Goal: Task Accomplishment & Management: Complete application form

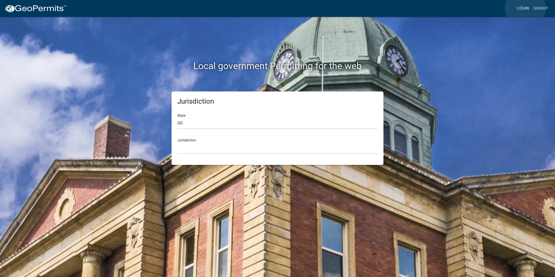
click at [526, 8] on link "Login" at bounding box center [523, 8] width 17 height 11
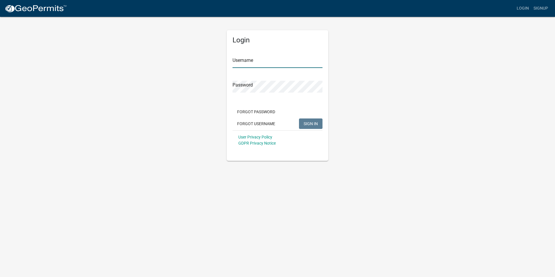
type input "[PERSON_NAME][EMAIL_ADDRESS][PERSON_NAME][DOMAIN_NAME]"
click at [310, 123] on span "SIGN IN" at bounding box center [311, 123] width 14 height 5
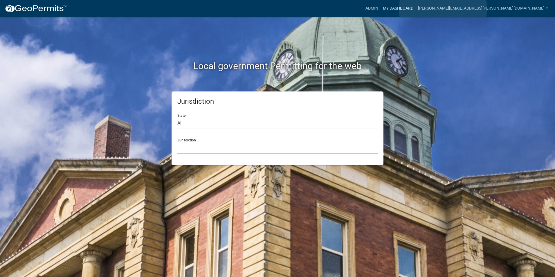
click at [416, 9] on link "My Dashboard" at bounding box center [398, 8] width 35 height 11
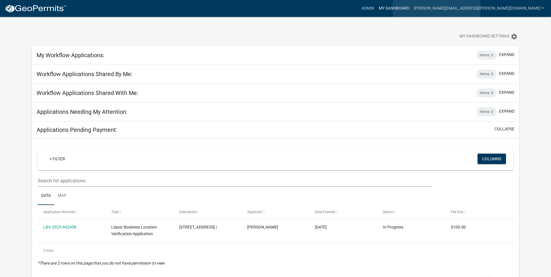
click at [411, 8] on link "My Dashboard" at bounding box center [393, 8] width 35 height 11
click at [376, 9] on link "Admin" at bounding box center [367, 8] width 17 height 11
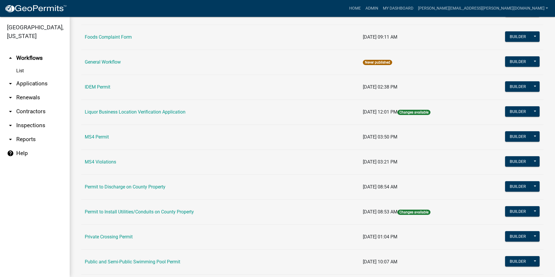
scroll to position [489, 0]
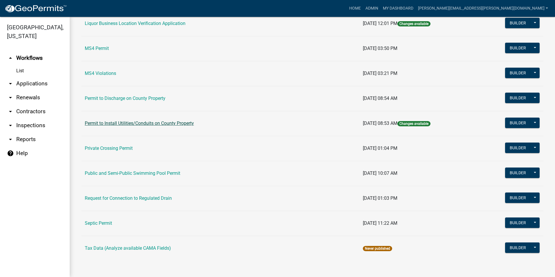
click at [167, 125] on link "Permit to Install Utilities/Conduits on County Property" at bounding box center [139, 124] width 109 height 6
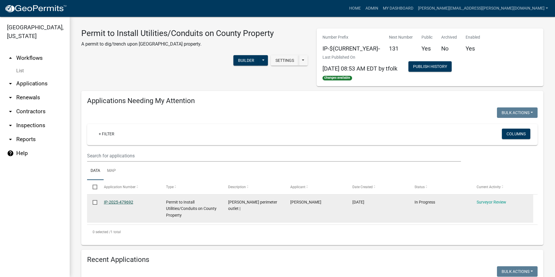
click at [127, 202] on link "IP-2025-479692" at bounding box center [118, 202] width 29 height 5
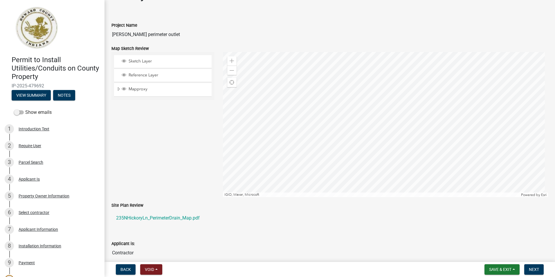
scroll to position [29, 0]
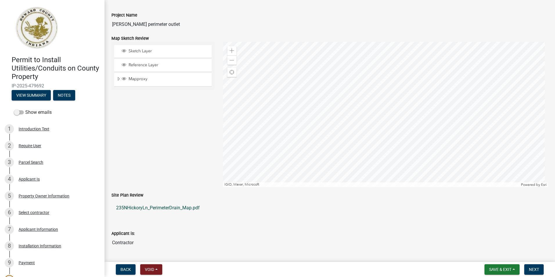
click at [172, 208] on link "235NHickoryLn_PerimeterDrain_Map.pdf" at bounding box center [330, 208] width 437 height 14
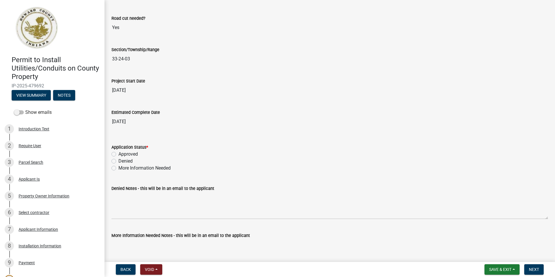
scroll to position [900, 0]
click at [118, 152] on label "Approved" at bounding box center [127, 153] width 19 height 7
click at [118, 152] on input "Approved" at bounding box center [120, 152] width 4 height 4
radio input "true"
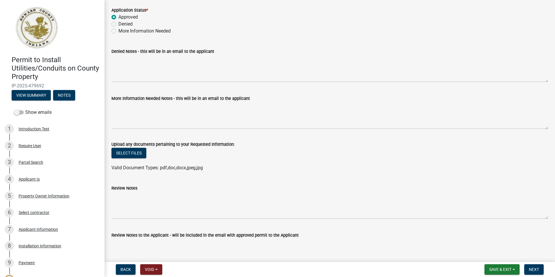
scroll to position [1045, 0]
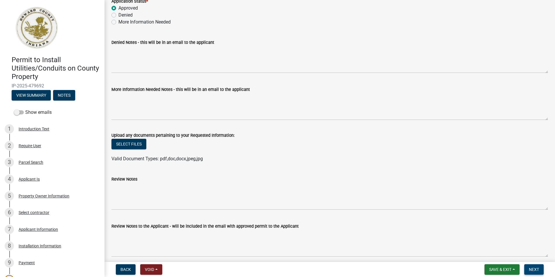
click at [534, 270] on span "Next" at bounding box center [534, 269] width 10 height 5
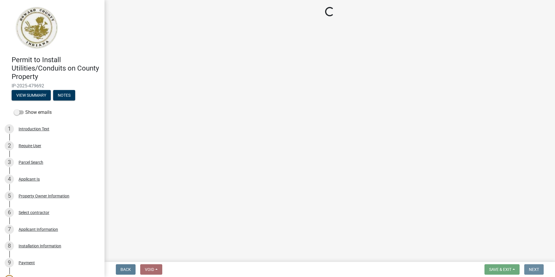
scroll to position [0, 0]
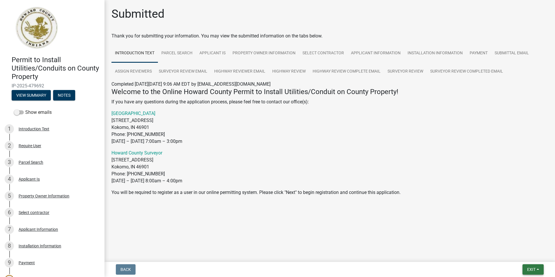
click at [532, 269] on span "Exit" at bounding box center [531, 269] width 8 height 5
click at [518, 255] on button "Save & Exit" at bounding box center [520, 254] width 46 height 14
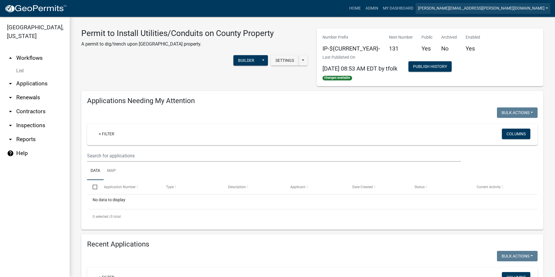
click at [506, 9] on link "[PERSON_NAME][EMAIL_ADDRESS][PERSON_NAME][DOMAIN_NAME]" at bounding box center [483, 8] width 135 height 11
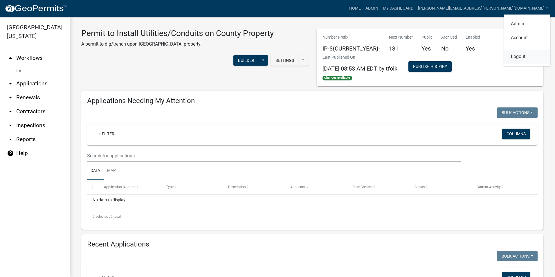
click at [522, 57] on link "Logout" at bounding box center [527, 57] width 46 height 14
